Goal: Information Seeking & Learning: Compare options

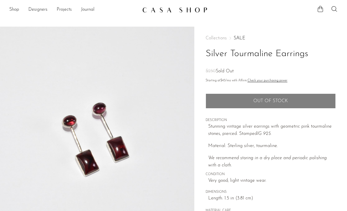
click at [23, 8] on ul "Shop Featured New Arrivals Bestsellers Coming Soon Jewelry Jewelry All Earrings…" at bounding box center [73, 10] width 128 height 10
click at [18, 10] on link "Shop" at bounding box center [14, 10] width 10 height 8
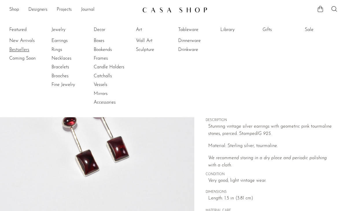
click at [22, 51] on link "Bestsellers" at bounding box center [30, 50] width 43 height 6
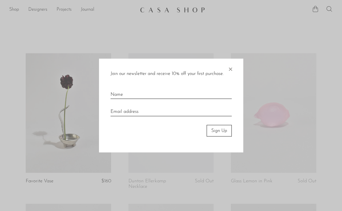
click at [228, 69] on span "×" at bounding box center [231, 67] width 6 height 18
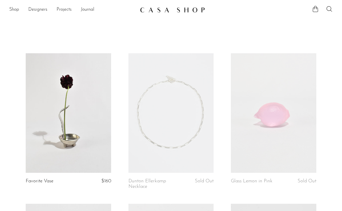
click at [204, 115] on link at bounding box center [171, 113] width 85 height 120
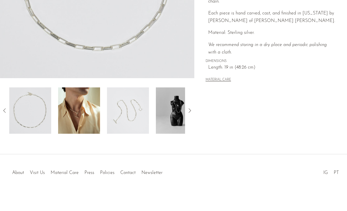
scroll to position [166, 0]
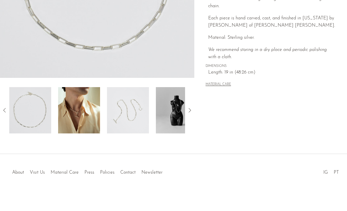
click at [97, 117] on img at bounding box center [79, 110] width 42 height 46
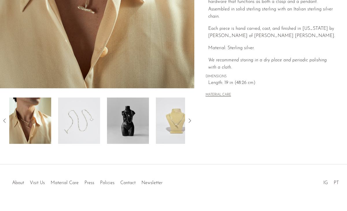
scroll to position [39, 0]
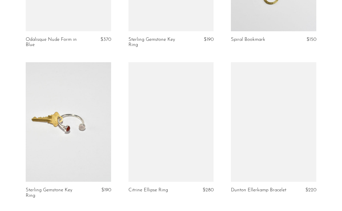
scroll to position [1195, 0]
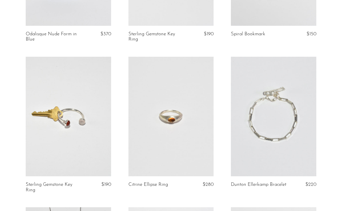
click at [55, 117] on link at bounding box center [68, 117] width 85 height 120
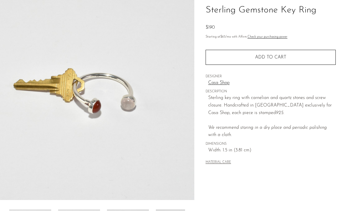
scroll to position [122, 0]
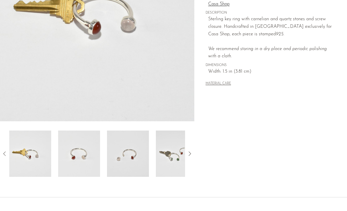
click at [86, 153] on img at bounding box center [79, 153] width 42 height 46
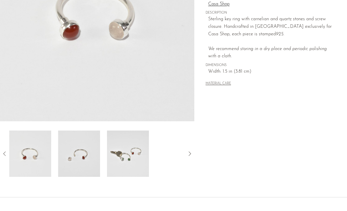
click at [95, 153] on img at bounding box center [79, 153] width 42 height 46
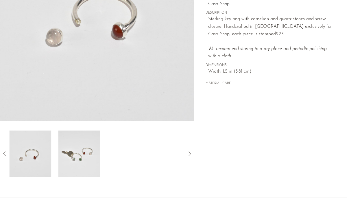
click at [95, 153] on img at bounding box center [79, 153] width 42 height 46
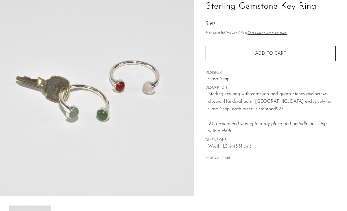
scroll to position [43, 0]
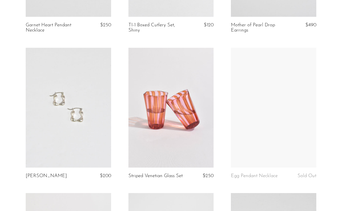
scroll to position [1506, 0]
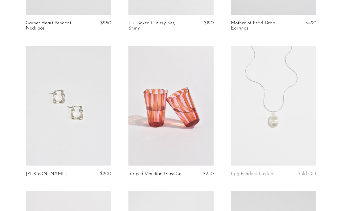
click at [166, 93] on link at bounding box center [171, 106] width 85 height 120
